Goal: Information Seeking & Learning: Check status

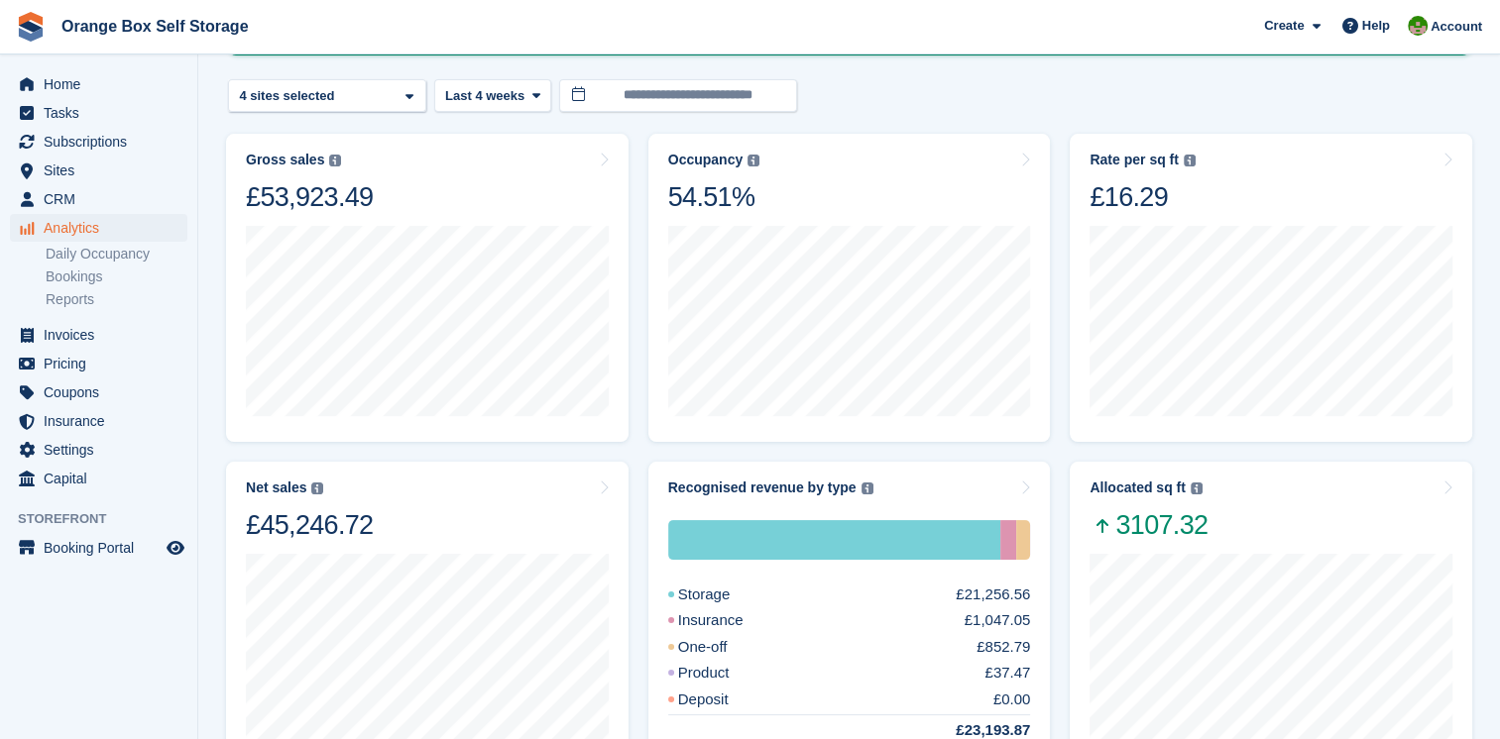
scroll to position [198, 0]
click at [95, 164] on span "Sites" at bounding box center [103, 171] width 119 height 28
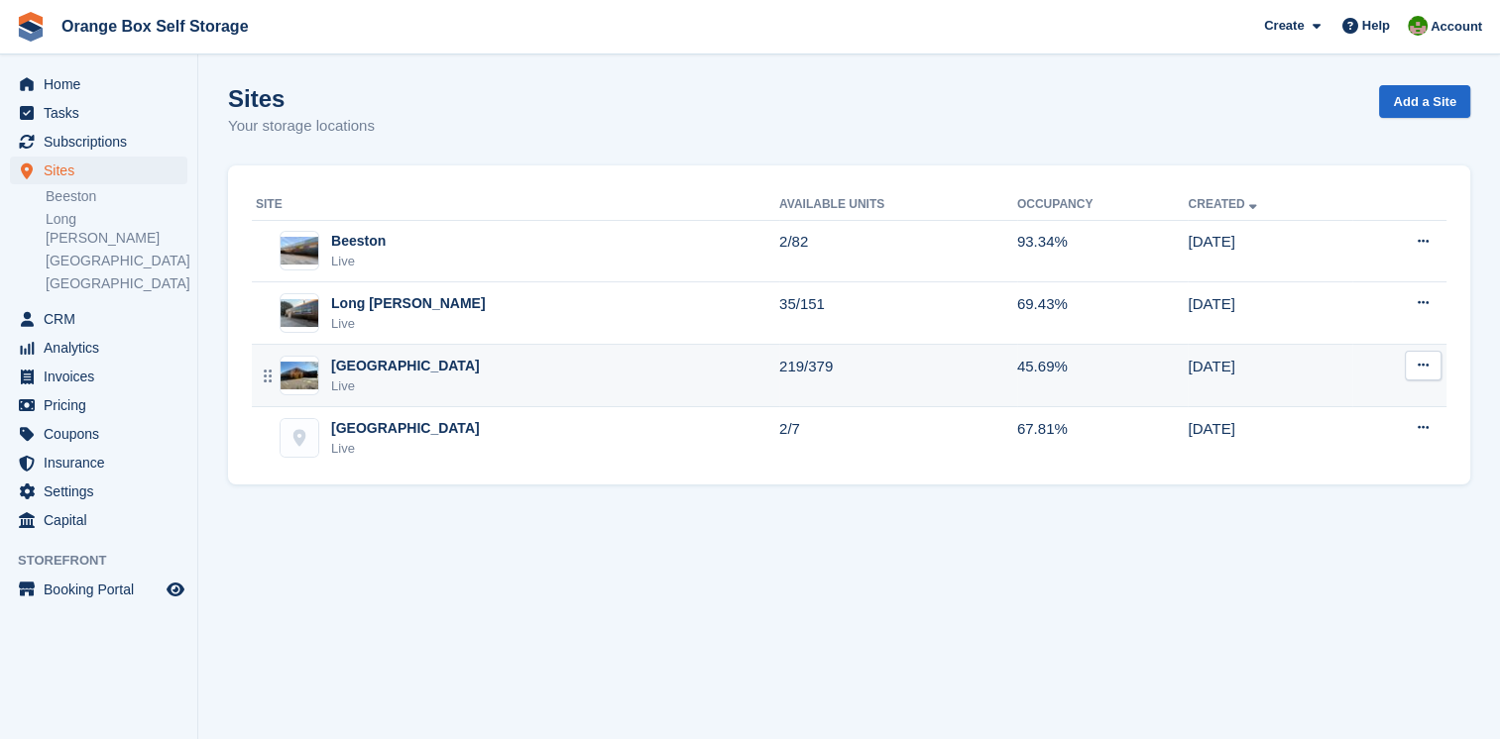
click at [407, 379] on div "Derby Live" at bounding box center [517, 376] width 523 height 41
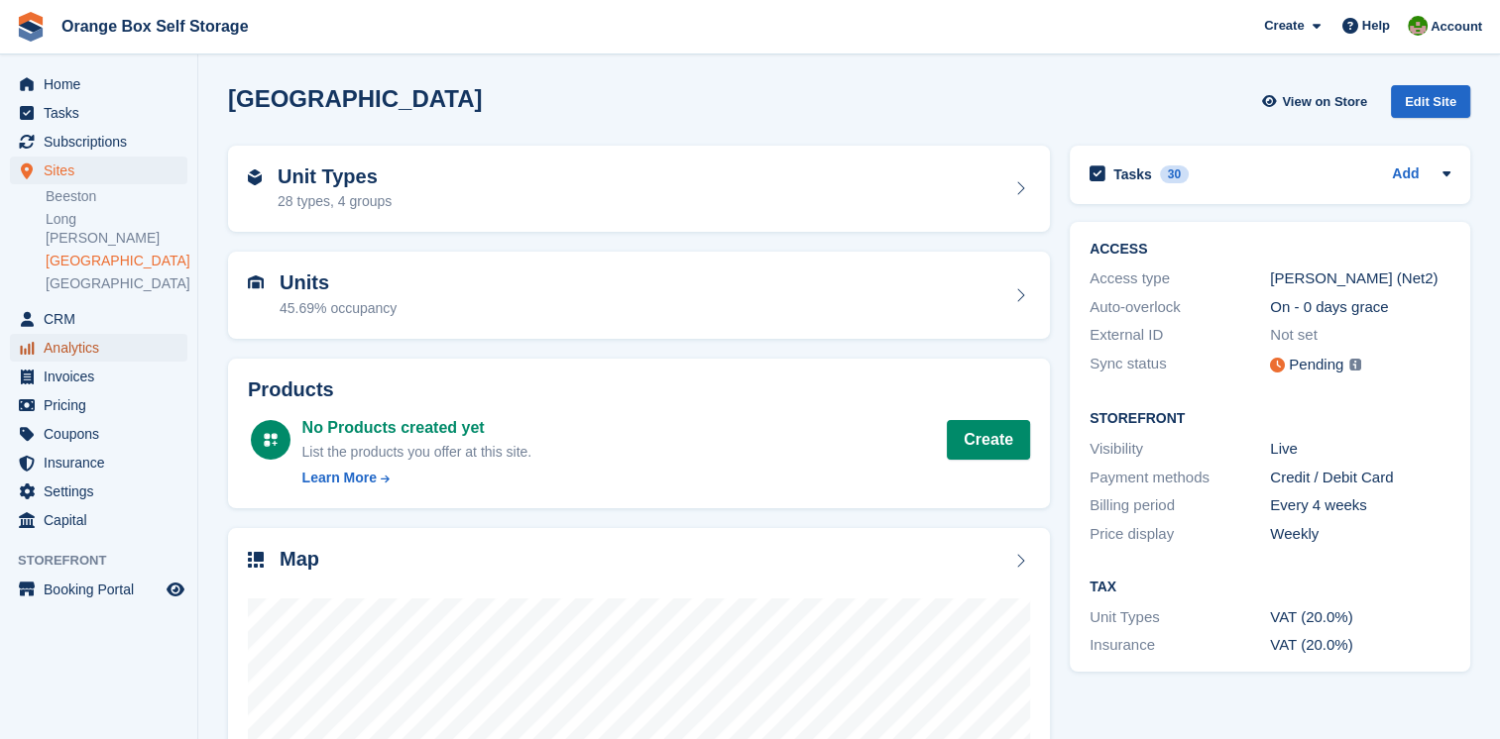
click at [75, 334] on span "Analytics" at bounding box center [103, 348] width 119 height 28
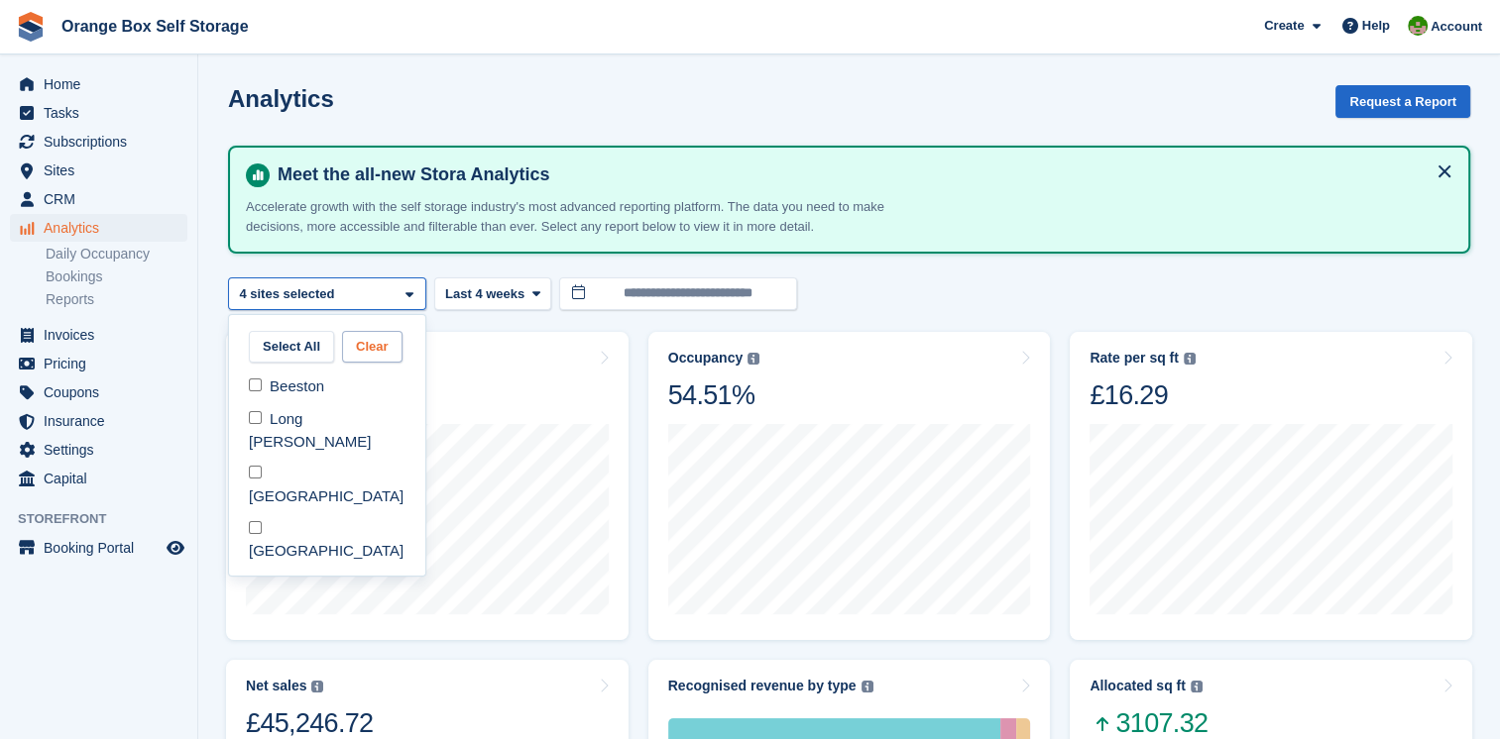
click at [382, 343] on button "Clear" at bounding box center [372, 347] width 60 height 33
click at [253, 458] on div "[GEOGRAPHIC_DATA]" at bounding box center [327, 485] width 180 height 55
select select "****"
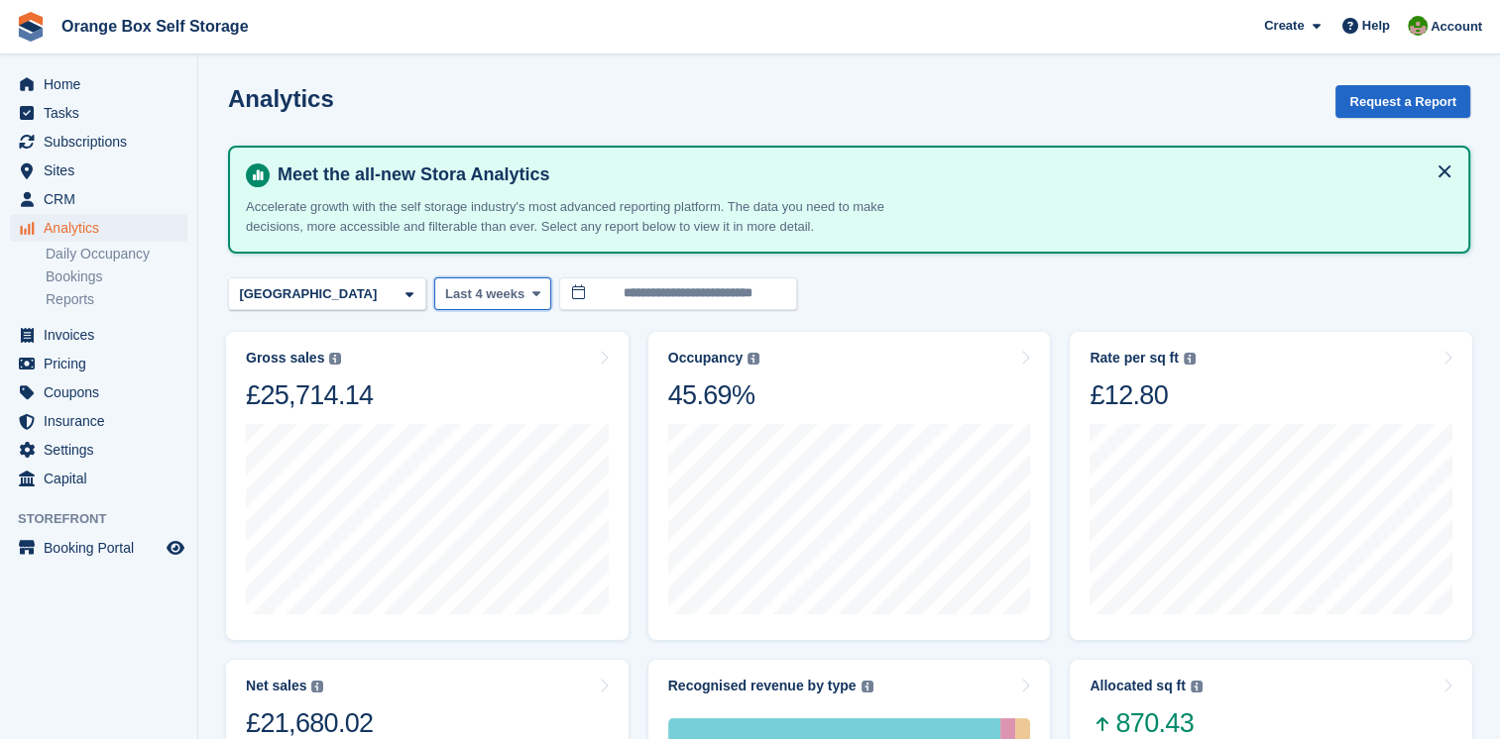
click at [531, 295] on icon at bounding box center [535, 293] width 8 height 13
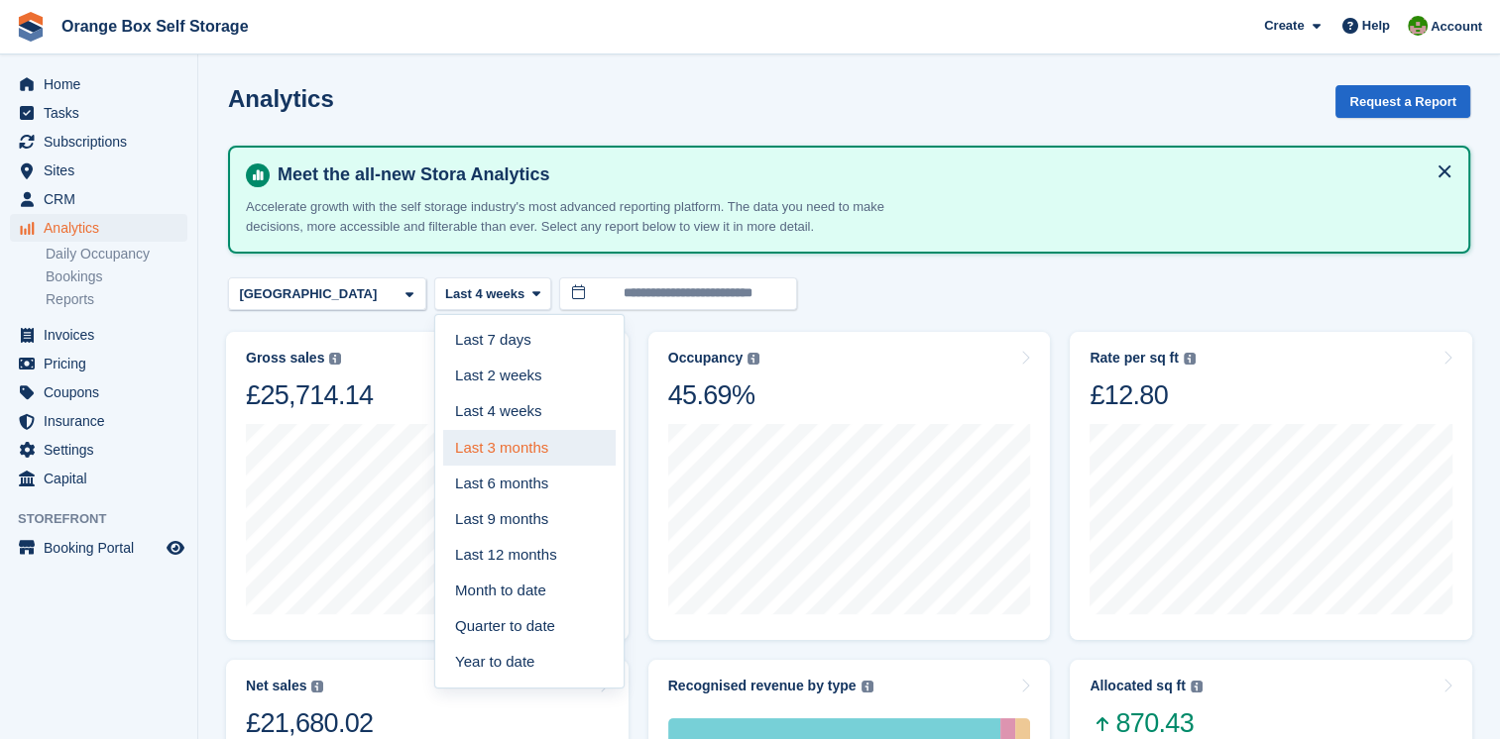
click at [530, 443] on link "Last 3 months" at bounding box center [529, 448] width 172 height 36
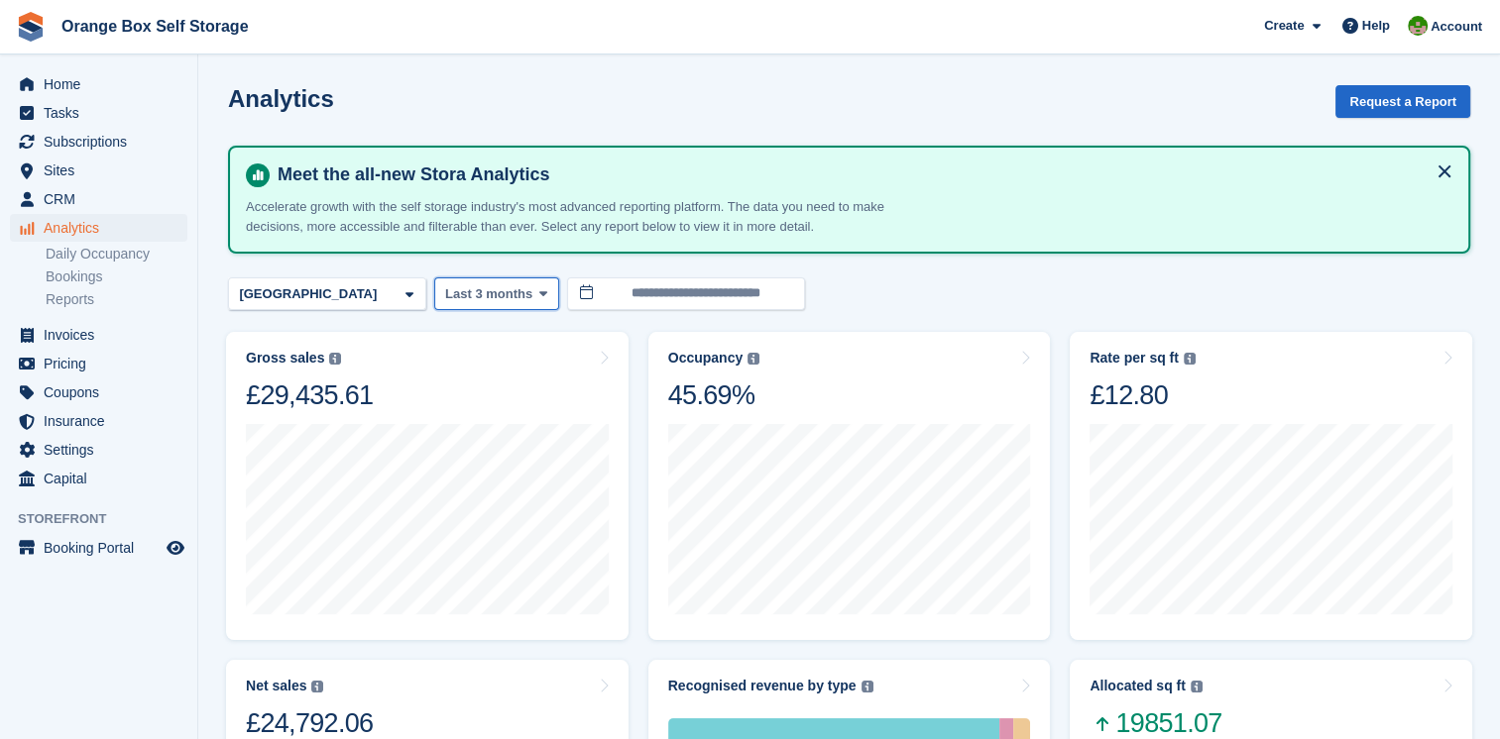
click at [508, 296] on span "Last 3 months" at bounding box center [488, 294] width 87 height 20
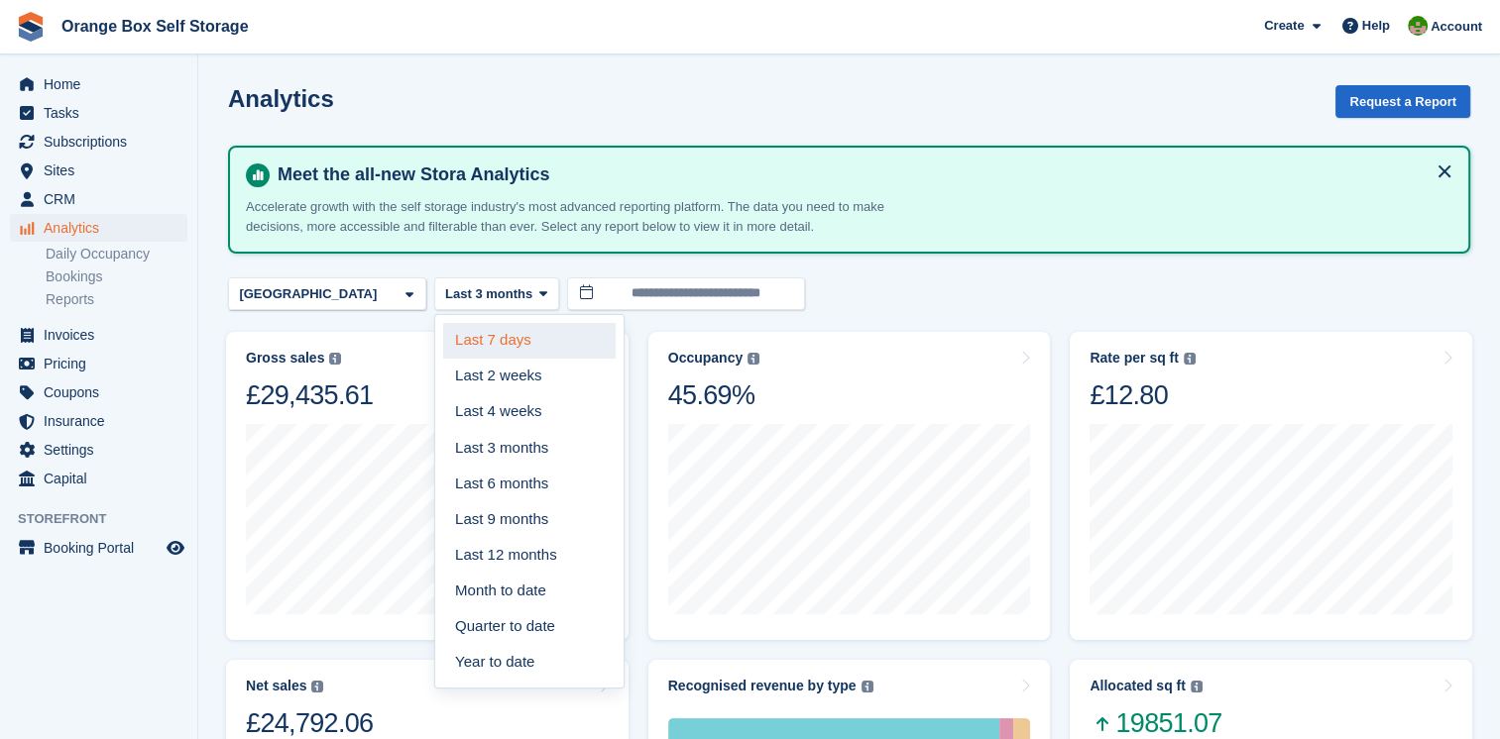
click at [512, 336] on link "Last 7 days" at bounding box center [529, 341] width 172 height 36
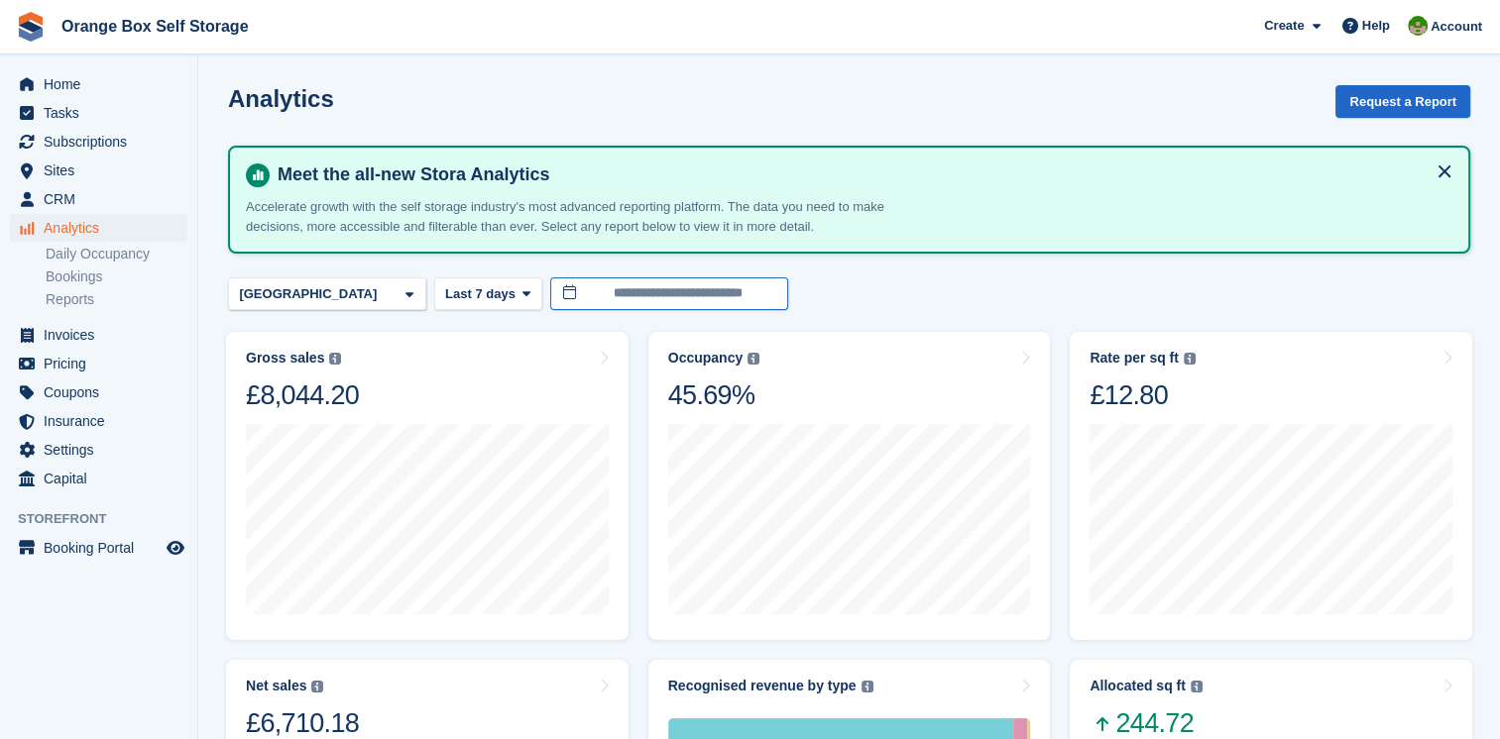
click at [595, 294] on input "**********" at bounding box center [669, 294] width 238 height 33
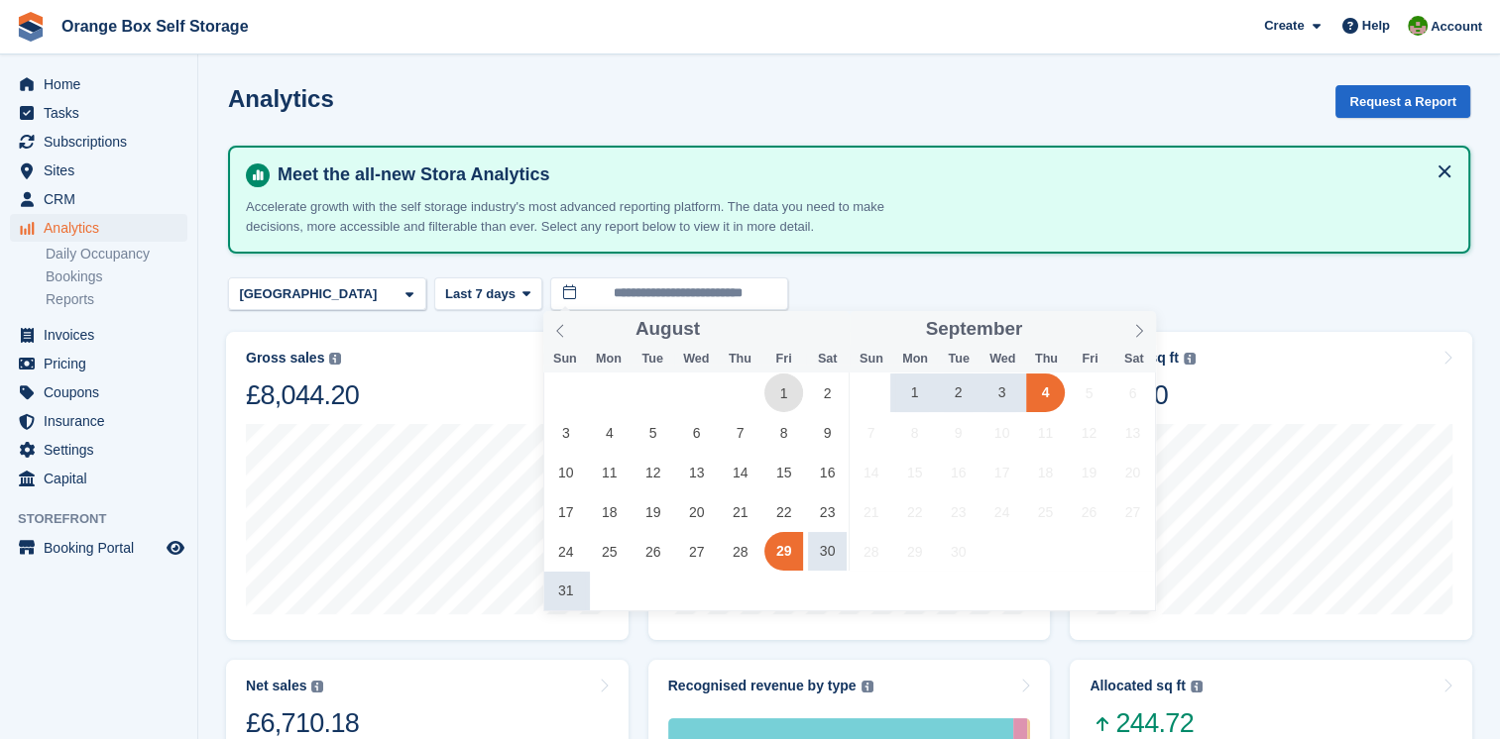
click at [783, 398] on span "1" at bounding box center [783, 393] width 39 height 39
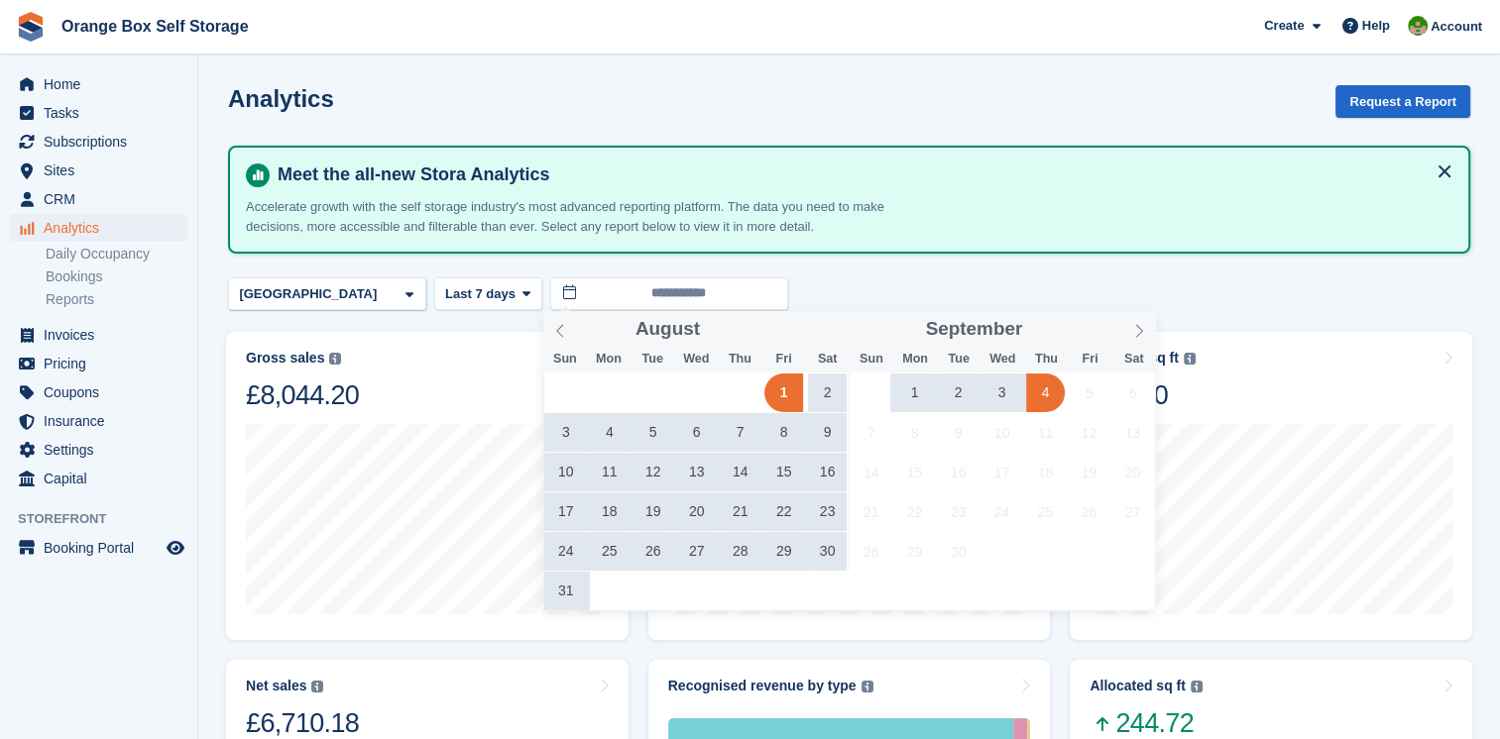
click at [1049, 406] on span "4" at bounding box center [1045, 393] width 39 height 39
type input "**********"
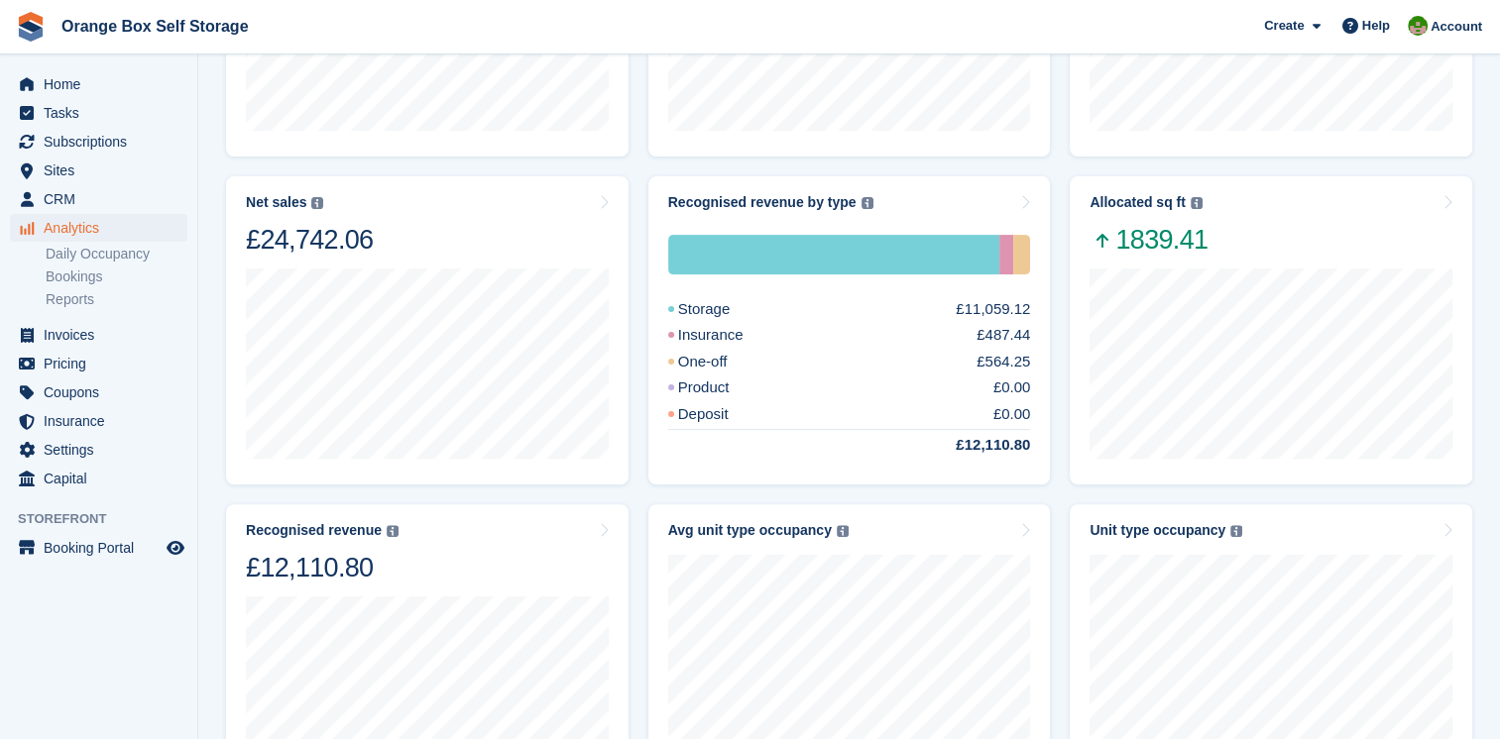
scroll to position [595, 0]
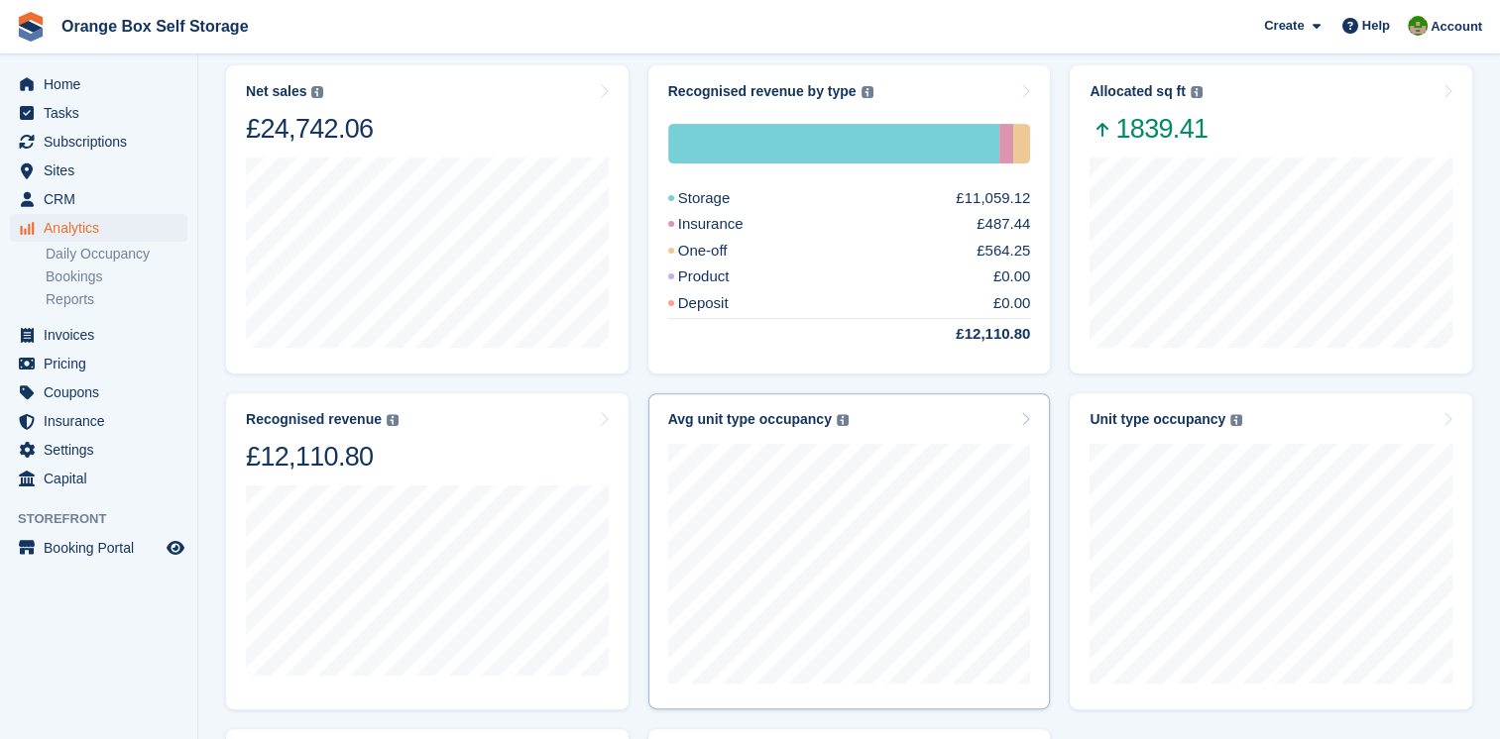
click at [1028, 421] on icon at bounding box center [1025, 419] width 10 height 16
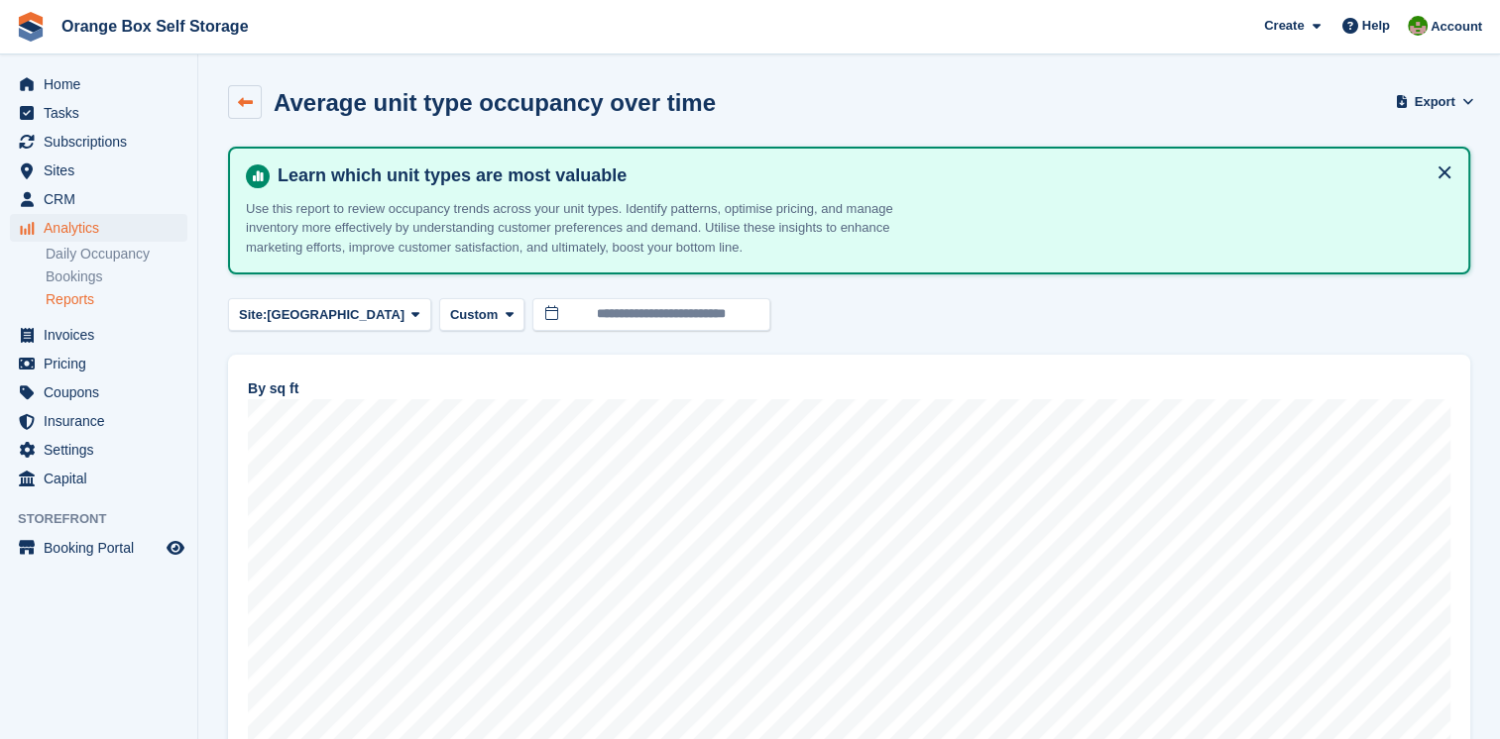
click at [246, 108] on icon at bounding box center [245, 102] width 15 height 15
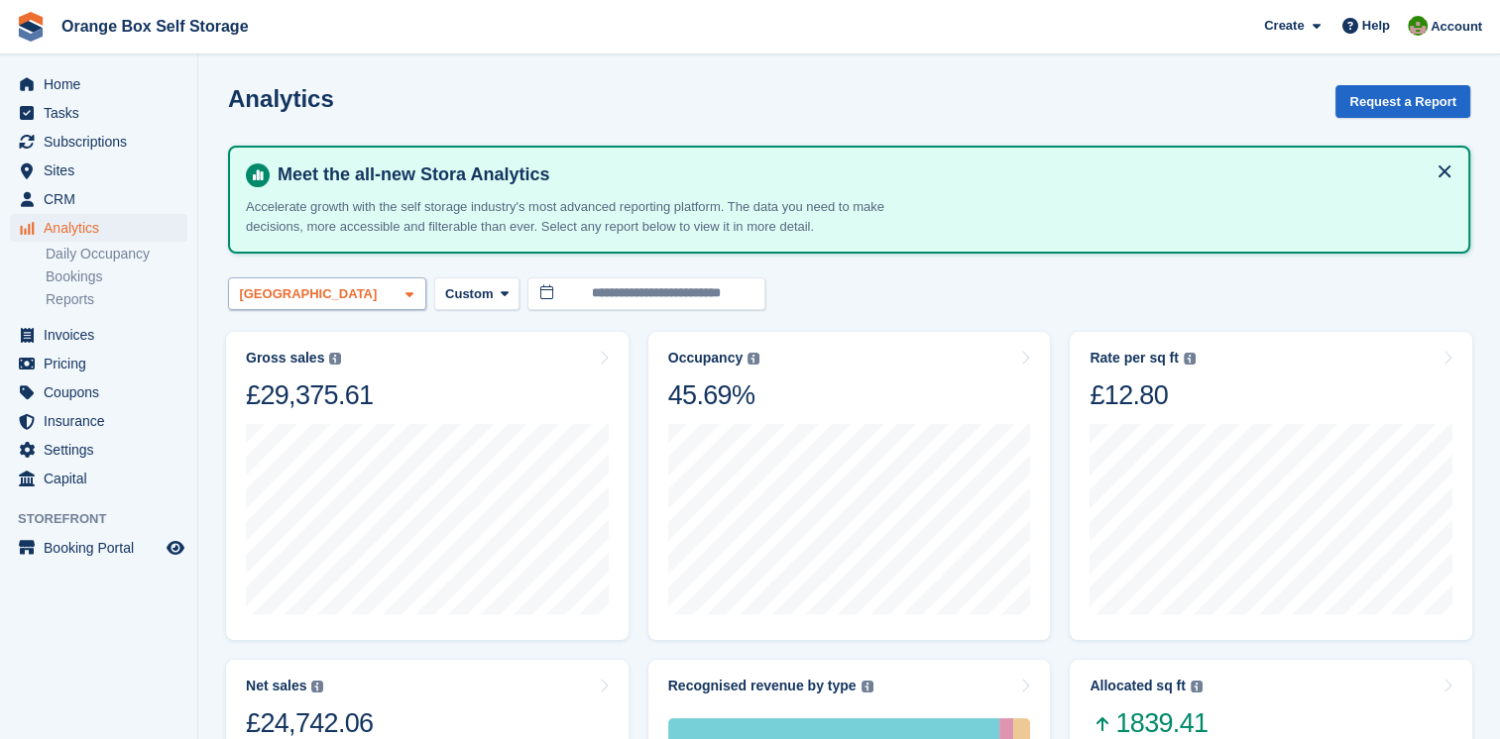
click at [396, 288] on div "[GEOGRAPHIC_DATA]" at bounding box center [327, 294] width 198 height 33
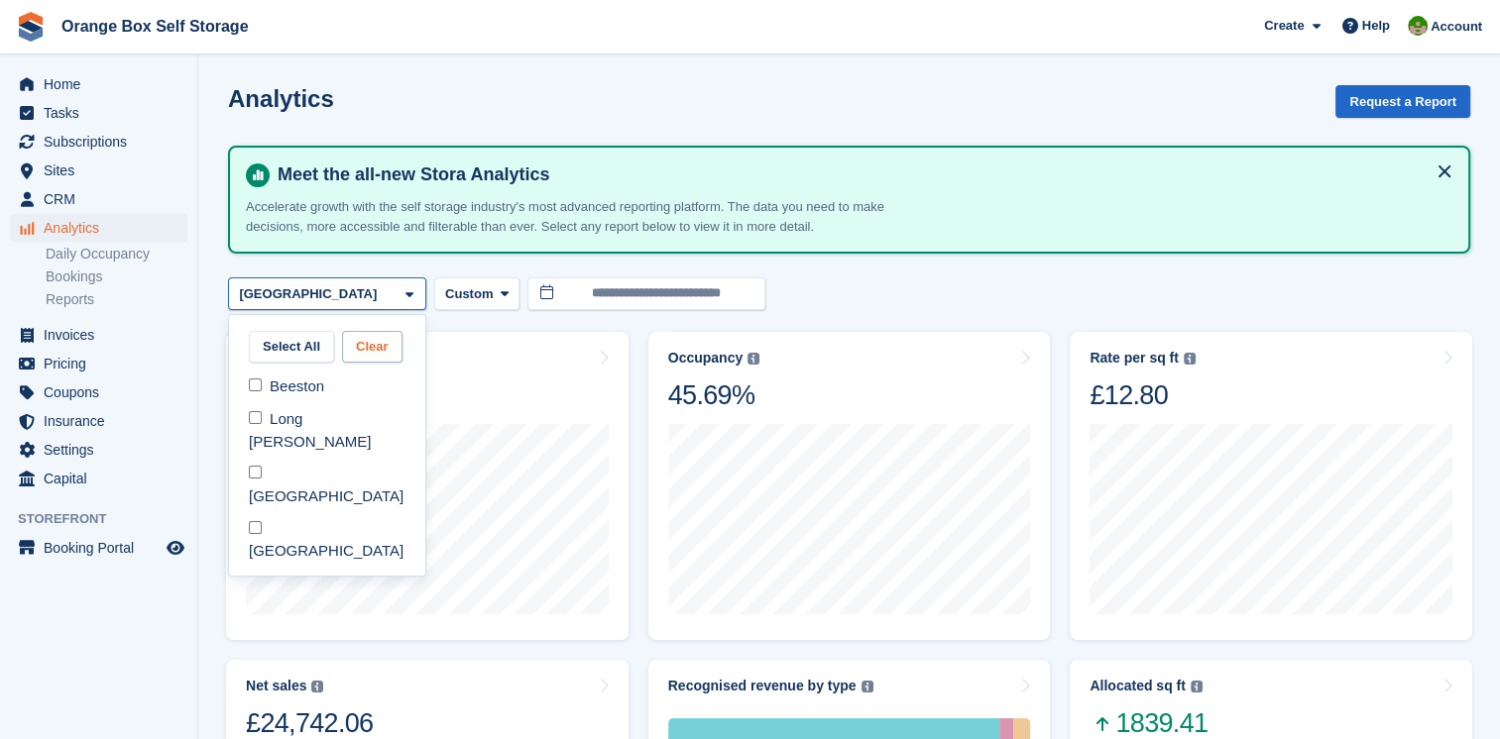
click at [365, 351] on button "Clear" at bounding box center [372, 347] width 60 height 33
select select "****"
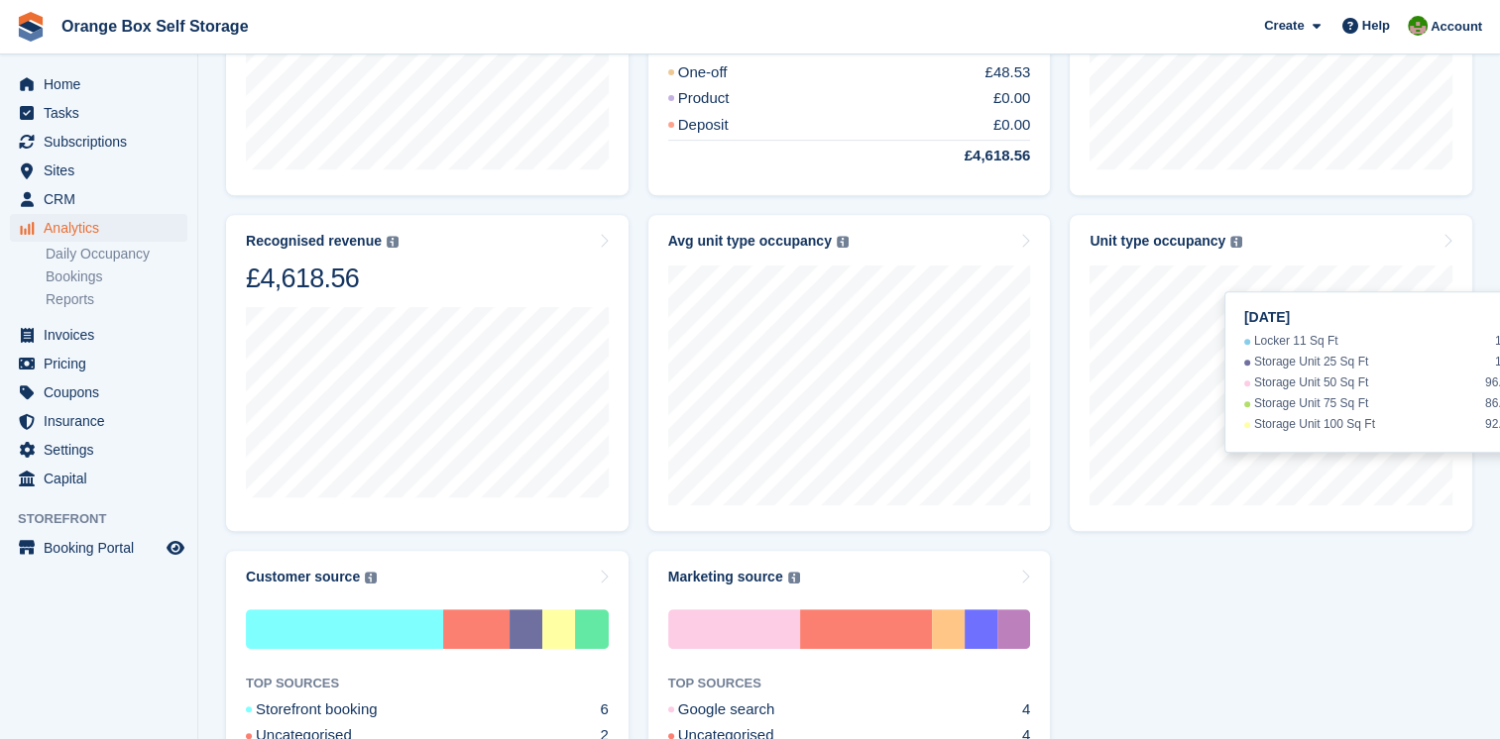
scroll to position [569, 0]
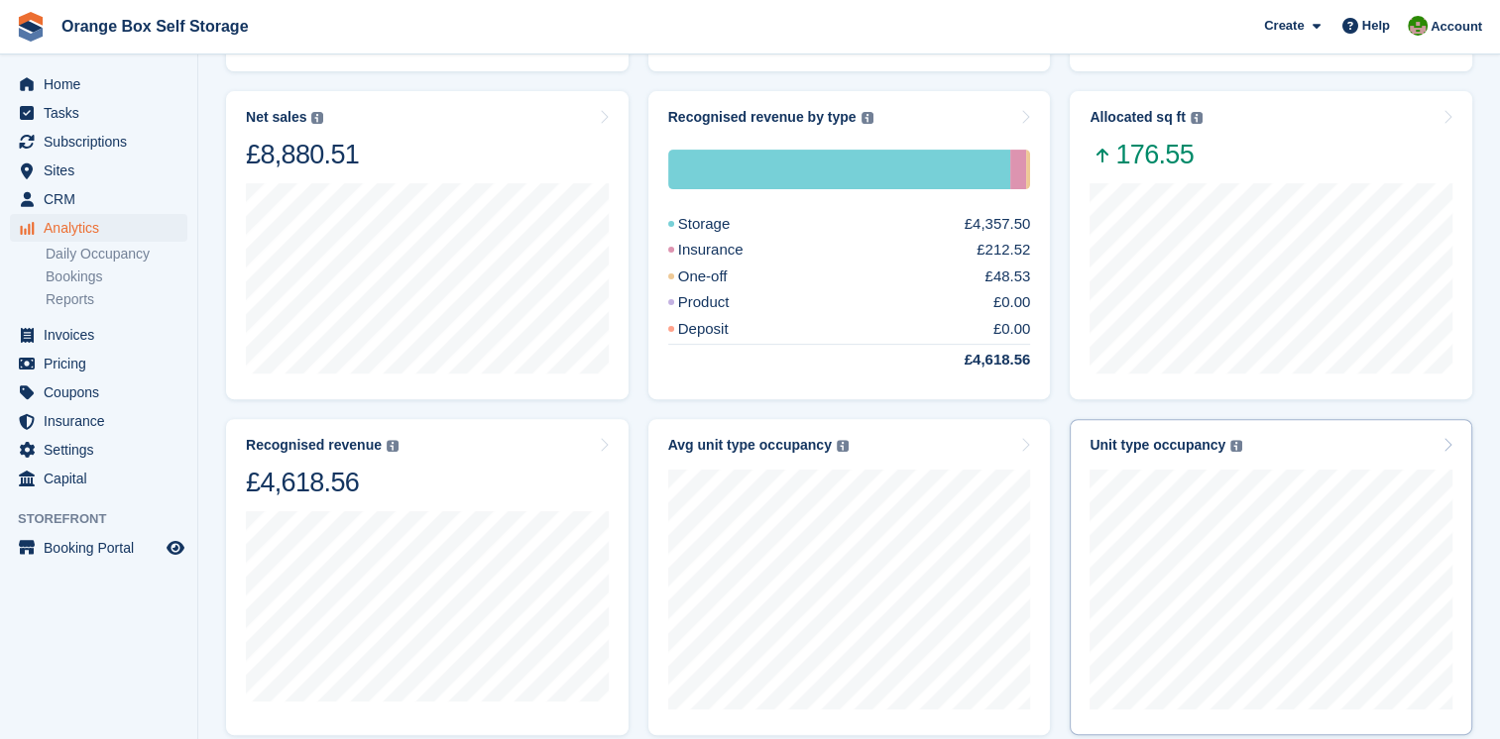
click at [1166, 465] on div "1 Aug Locker 11 Sq Ft 100% Storage Unit 25 Sq Ft 100% Storage Unit 50 Sq Ft 96.…" at bounding box center [1270, 586] width 363 height 264
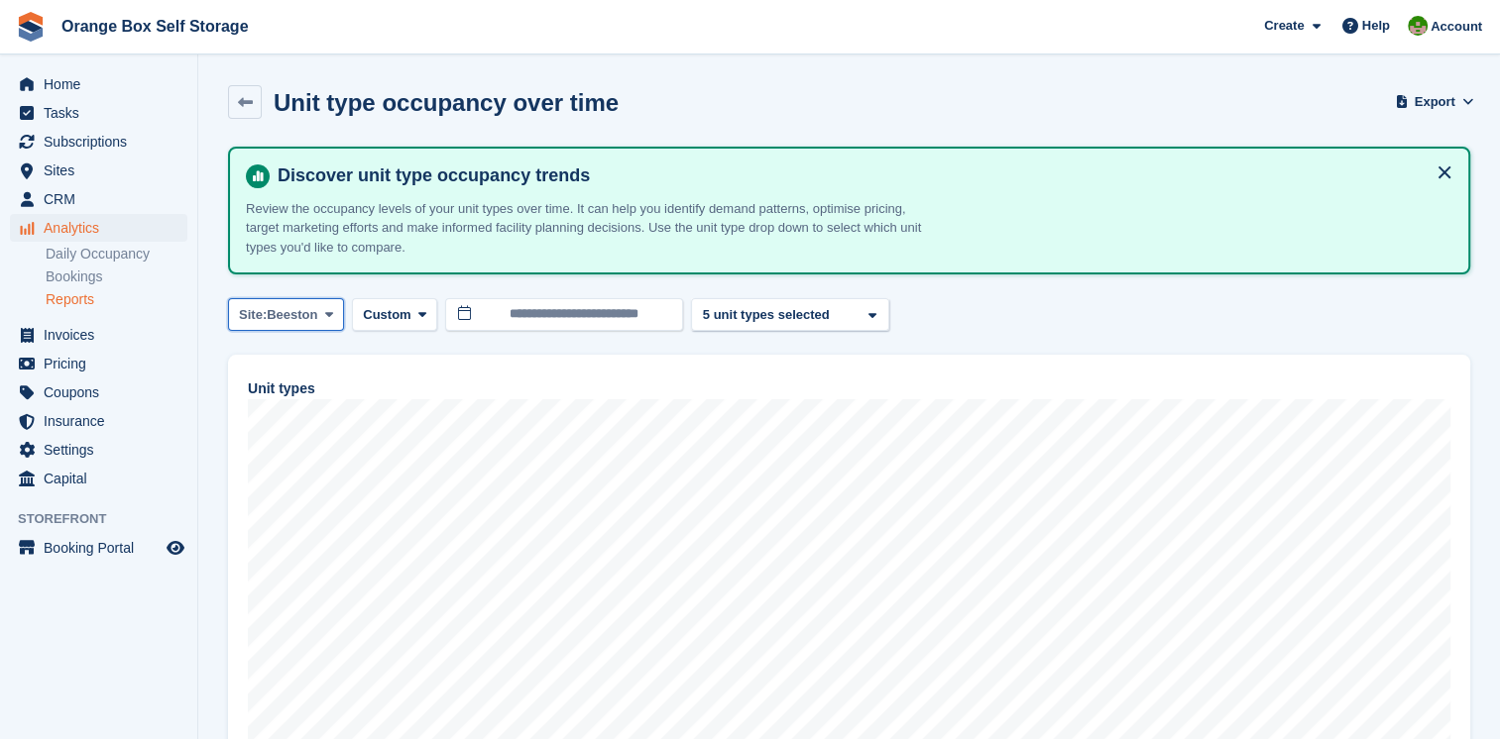
click at [325, 311] on icon at bounding box center [329, 314] width 8 height 13
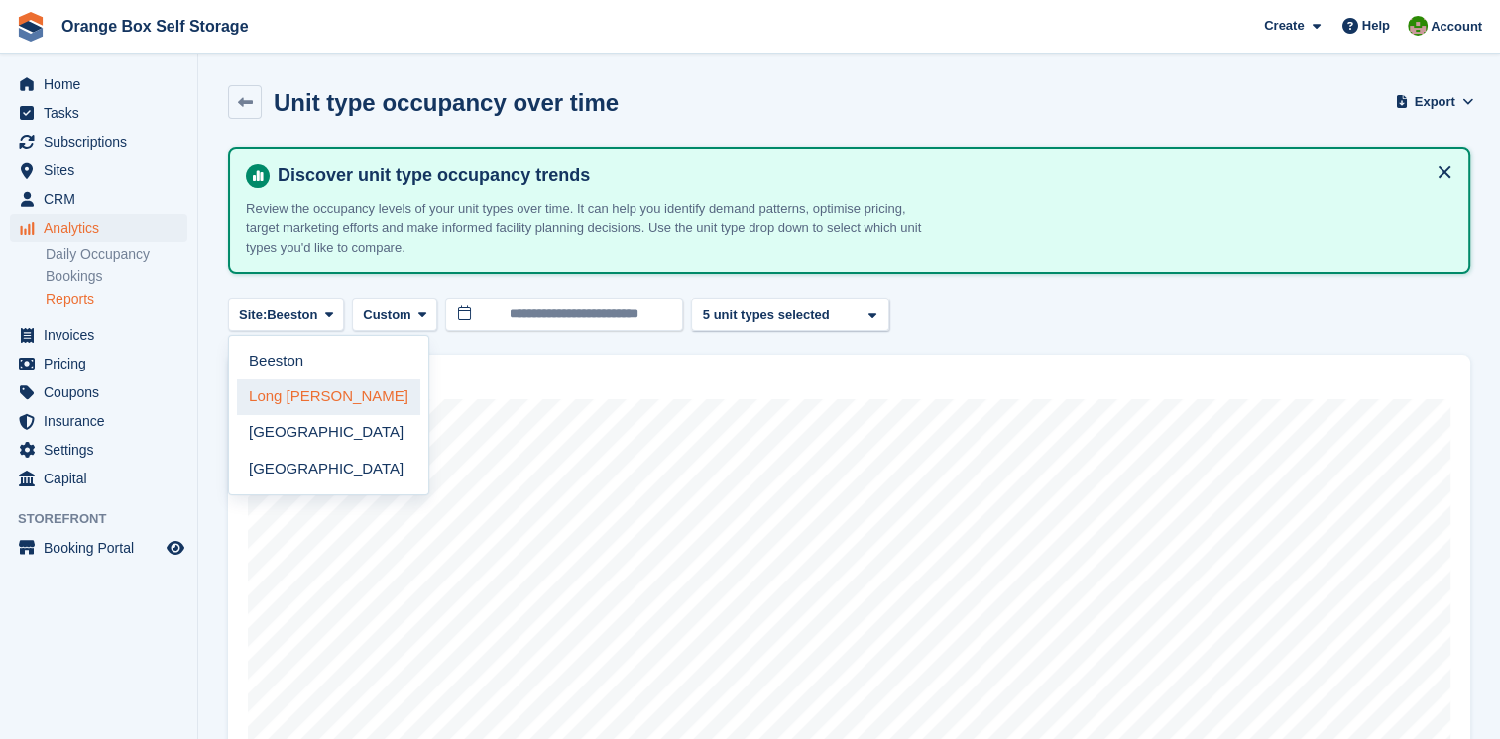
click at [286, 390] on link "Long [PERSON_NAME]" at bounding box center [328, 398] width 183 height 36
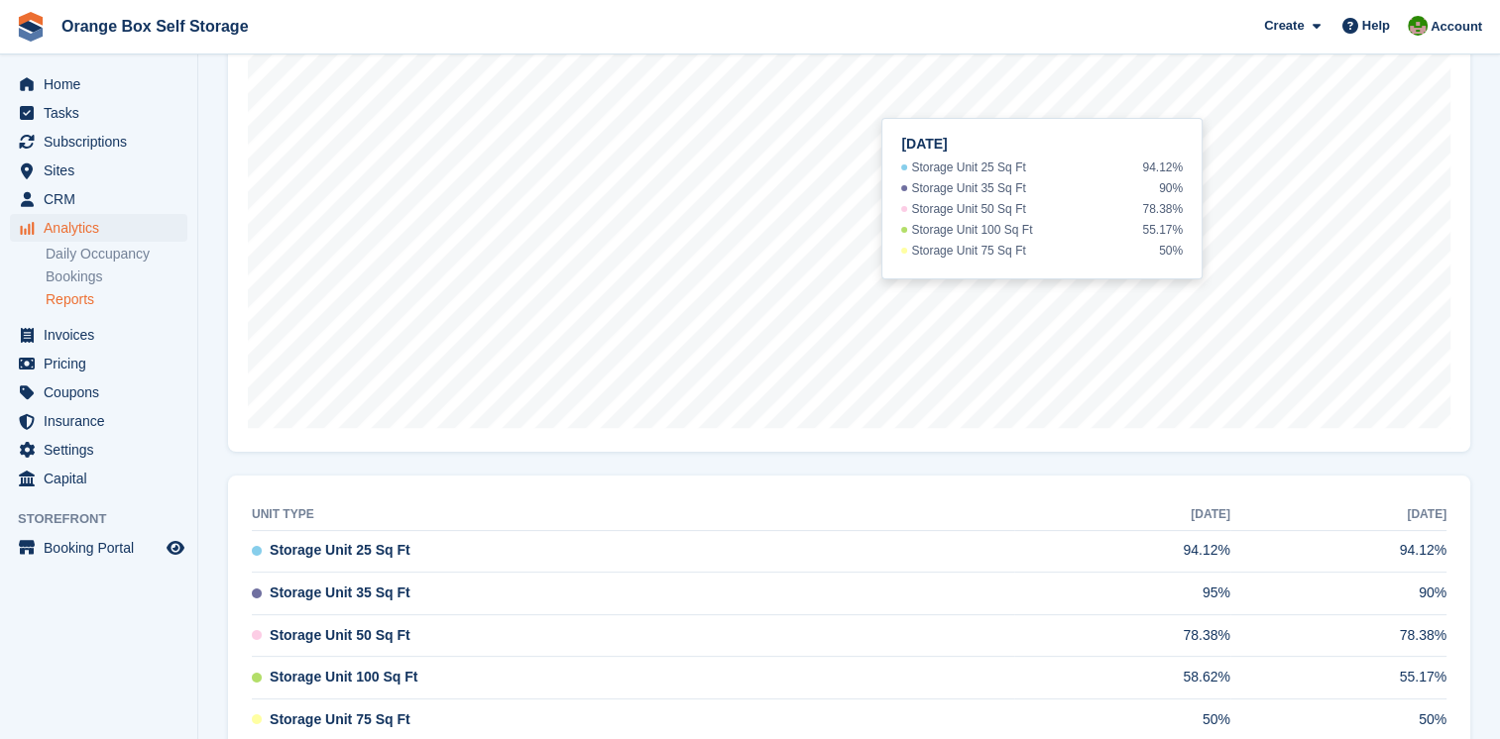
scroll to position [424, 0]
